Goal: Task Accomplishment & Management: Manage account settings

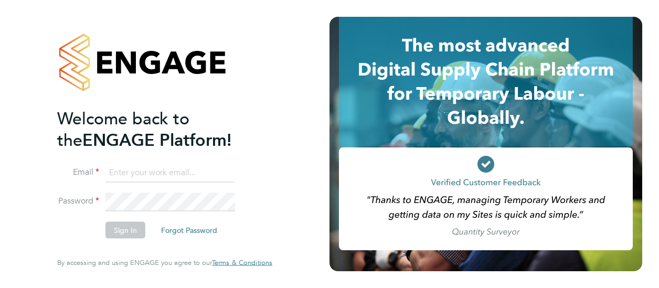
type input "[EMAIL_ADDRESS][DOMAIN_NAME]"
click at [120, 232] on button "Sign In" at bounding box center [126, 230] width 40 height 17
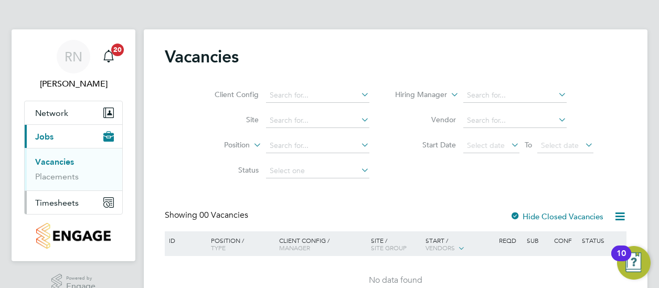
click at [45, 200] on span "Timesheets" at bounding box center [57, 203] width 44 height 10
click at [62, 205] on span "Timesheets" at bounding box center [57, 203] width 44 height 10
click at [64, 181] on link "Timesheets" at bounding box center [57, 186] width 44 height 10
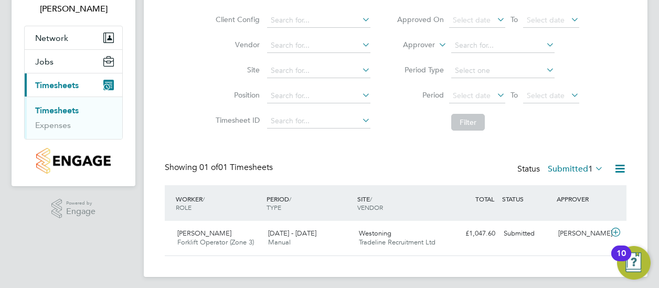
scroll to position [80, 0]
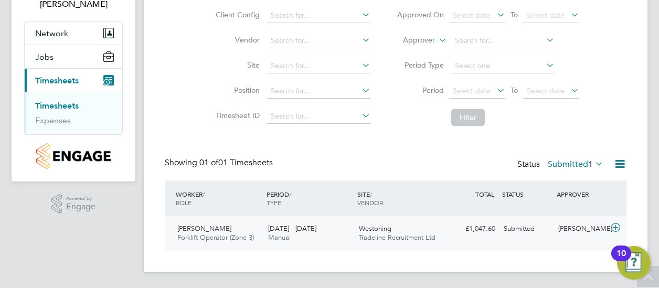
click at [223, 230] on div "[PERSON_NAME] Forklift Operator (Zone 3) [DATE] - [DATE]" at bounding box center [218, 233] width 91 height 26
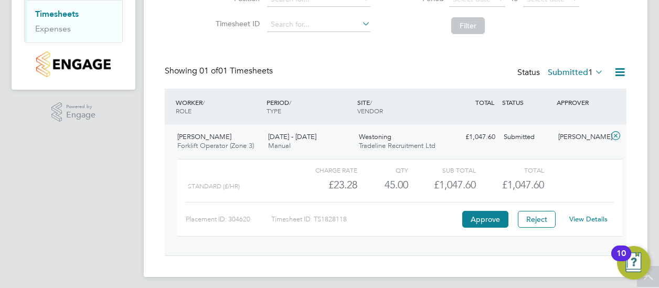
scroll to position [176, 0]
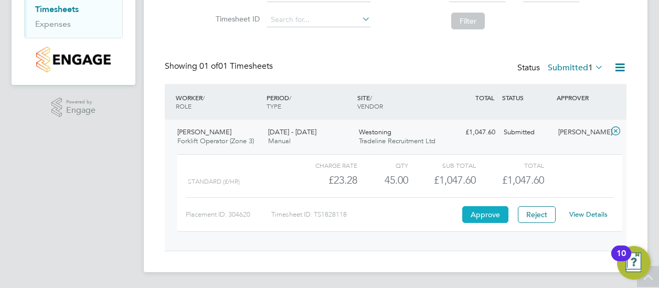
click at [471, 208] on button "Approve" at bounding box center [485, 214] width 46 height 17
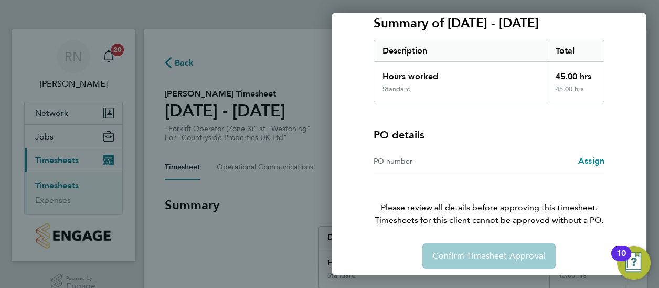
scroll to position [154, 0]
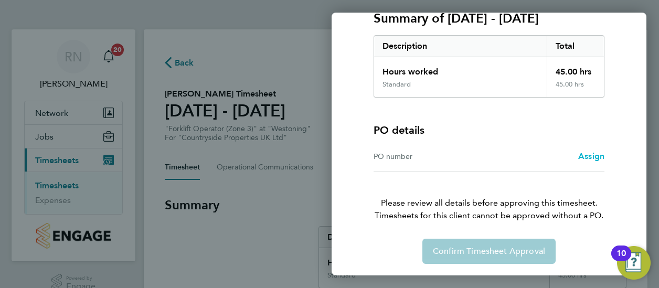
click at [586, 156] on span "Assign" at bounding box center [591, 156] width 26 height 10
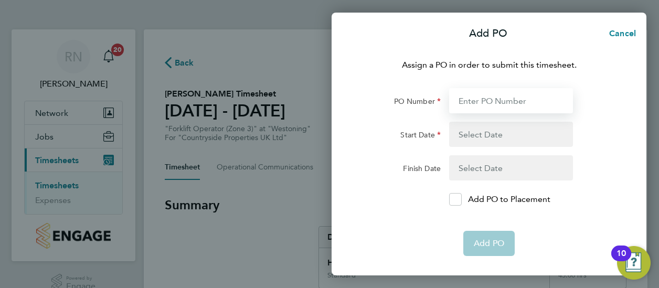
click at [483, 103] on input "PO Number" at bounding box center [511, 100] width 124 height 25
type input "[PERSON_NAME]"
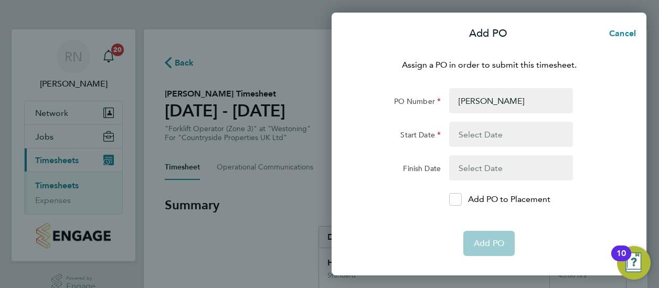
click at [478, 138] on button "button" at bounding box center [511, 134] width 124 height 25
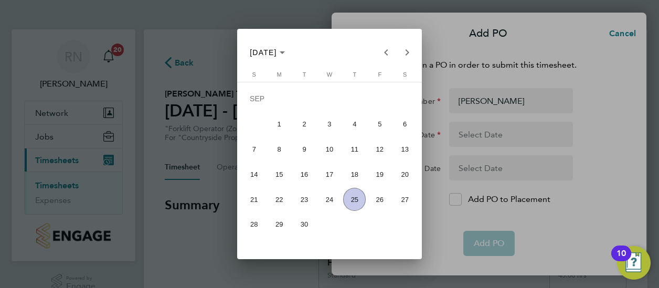
click at [283, 180] on span "15" at bounding box center [279, 174] width 23 height 23
type input "15 Sep 25"
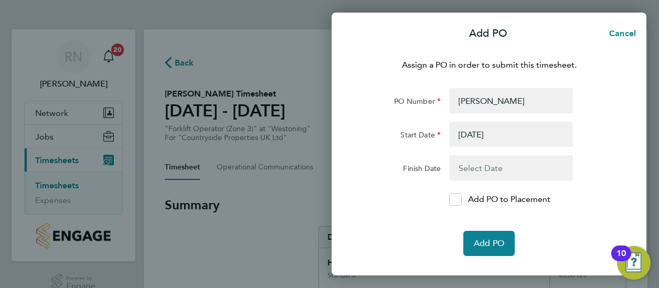
click at [473, 163] on button "button" at bounding box center [511, 167] width 124 height 25
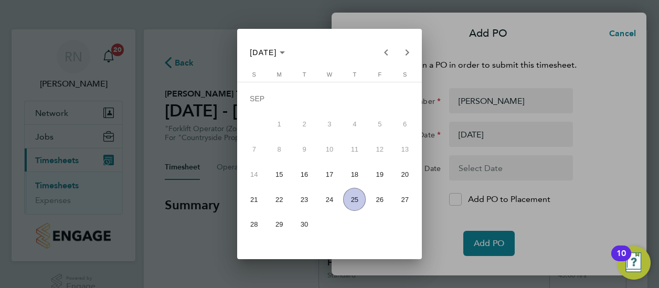
click at [264, 197] on span "21" at bounding box center [254, 199] width 23 height 23
type input "21 Sep 25"
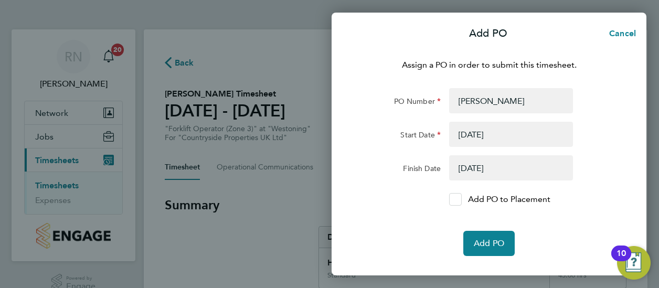
click at [451, 201] on icon at bounding box center [455, 199] width 8 height 7
click at [459, 199] on input "Add PO to Placement" at bounding box center [459, 199] width 0 height 0
click at [493, 236] on button "Add PO" at bounding box center [489, 243] width 51 height 25
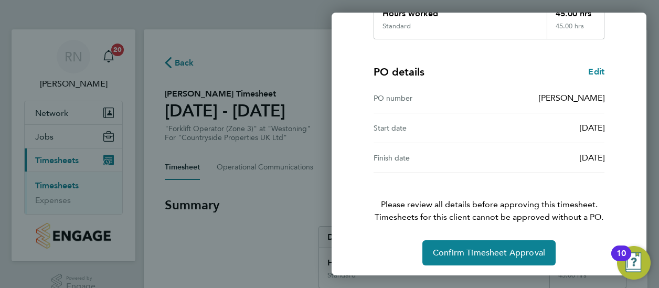
scroll to position [213, 0]
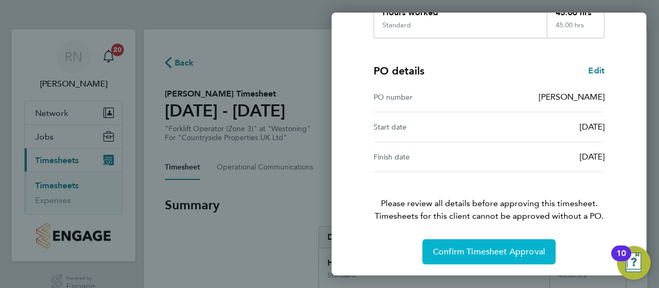
click at [464, 251] on span "Confirm Timesheet Approval" at bounding box center [489, 252] width 112 height 10
